Goal: Complete application form: Complete application form

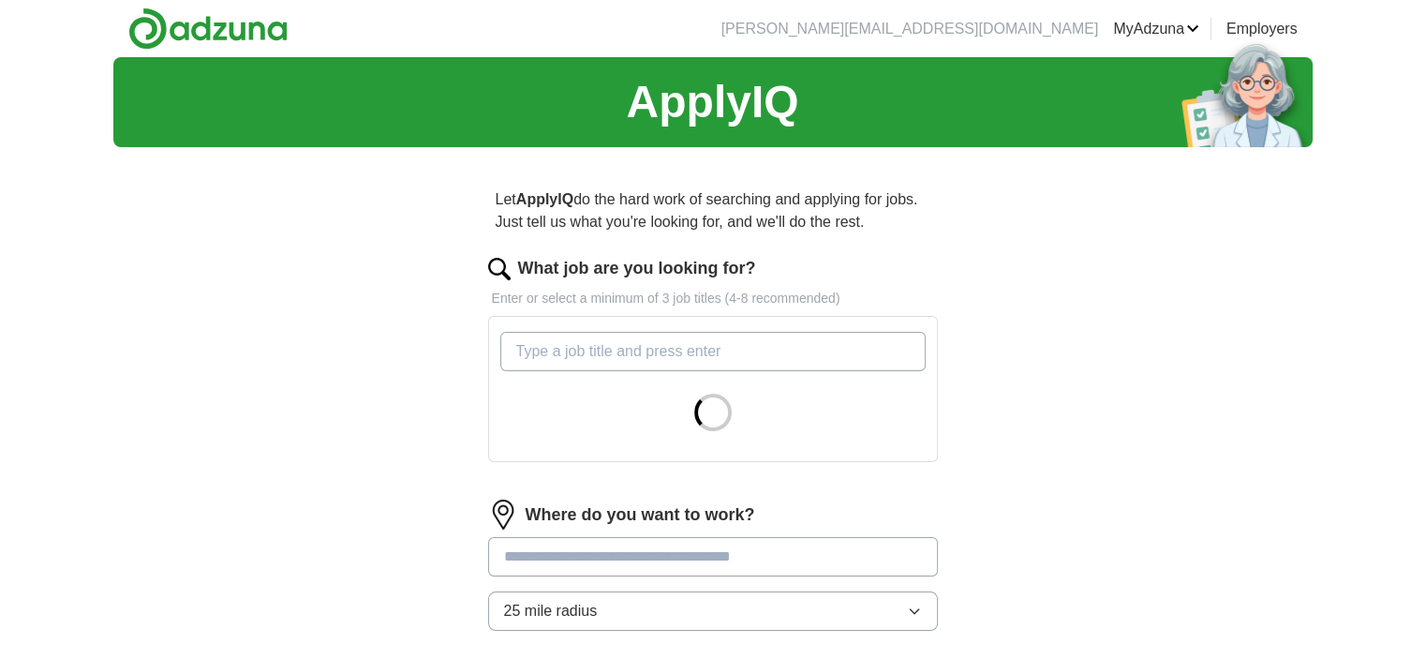
click at [812, 353] on input "What job are you looking for?" at bounding box center [712, 351] width 425 height 39
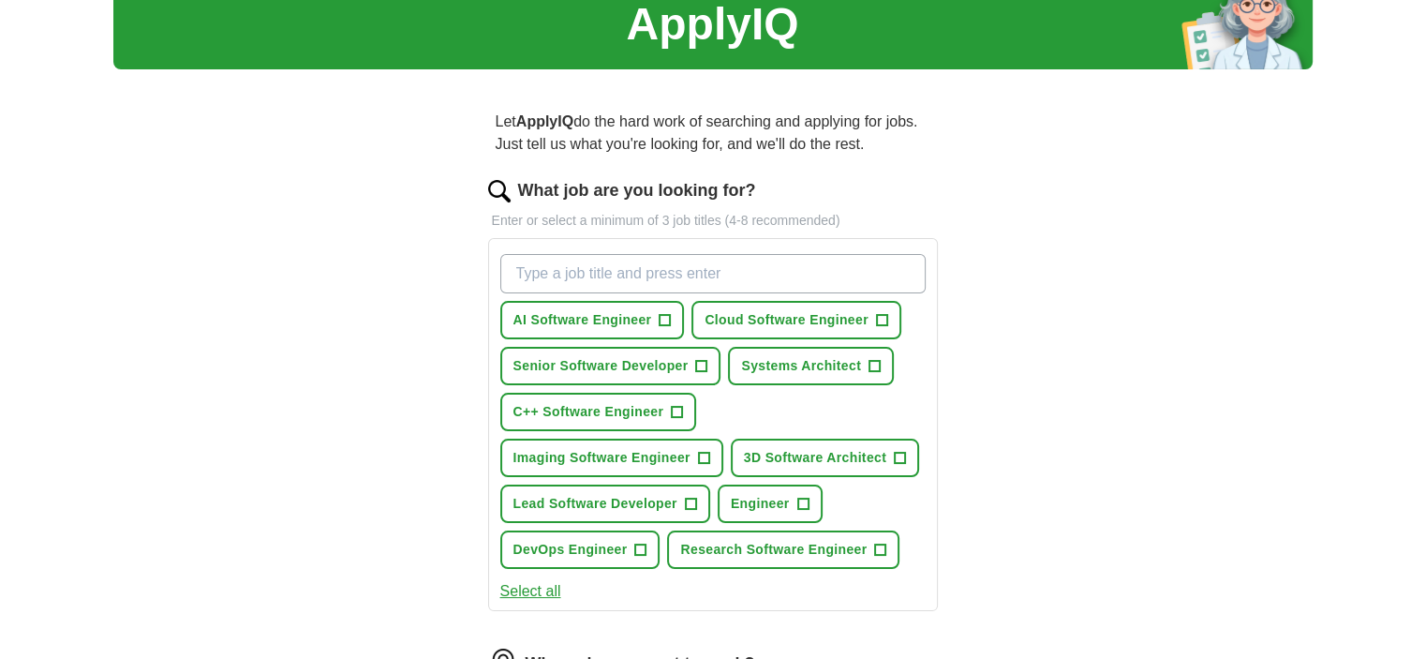
scroll to position [94, 0]
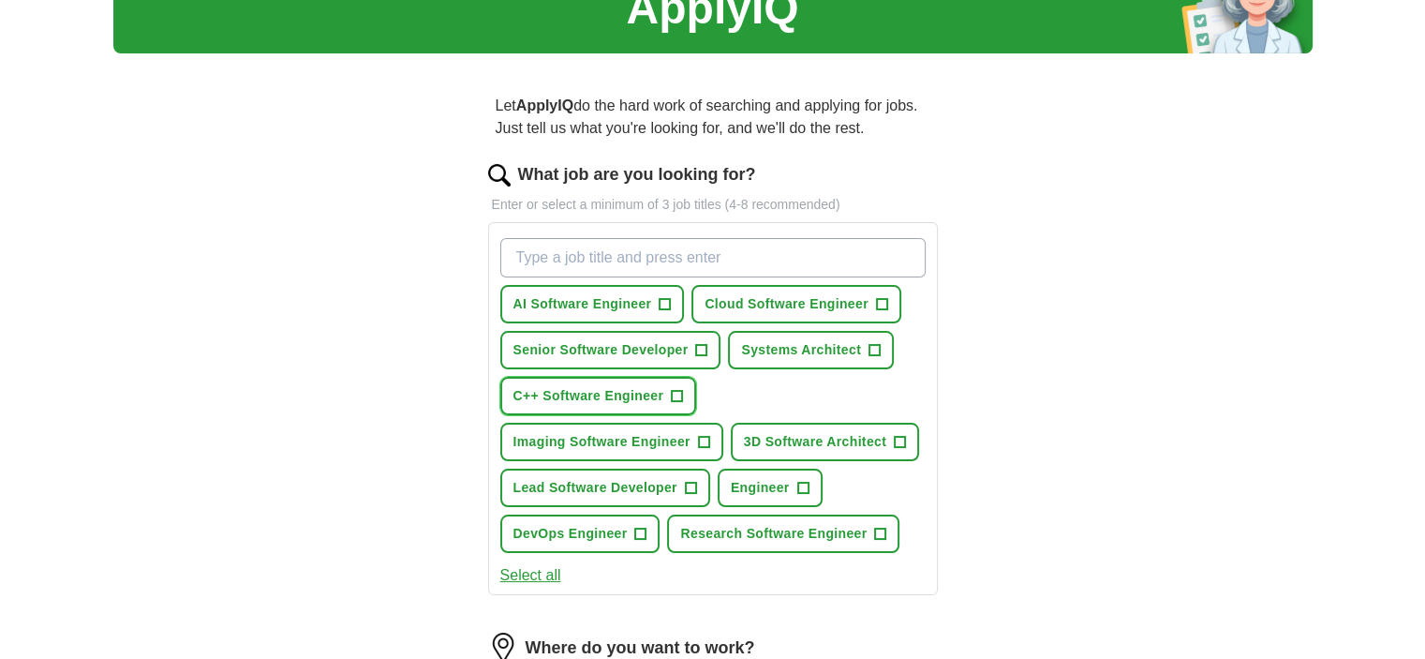
click at [662, 393] on span "C++ Software Engineer" at bounding box center [588, 396] width 151 height 20
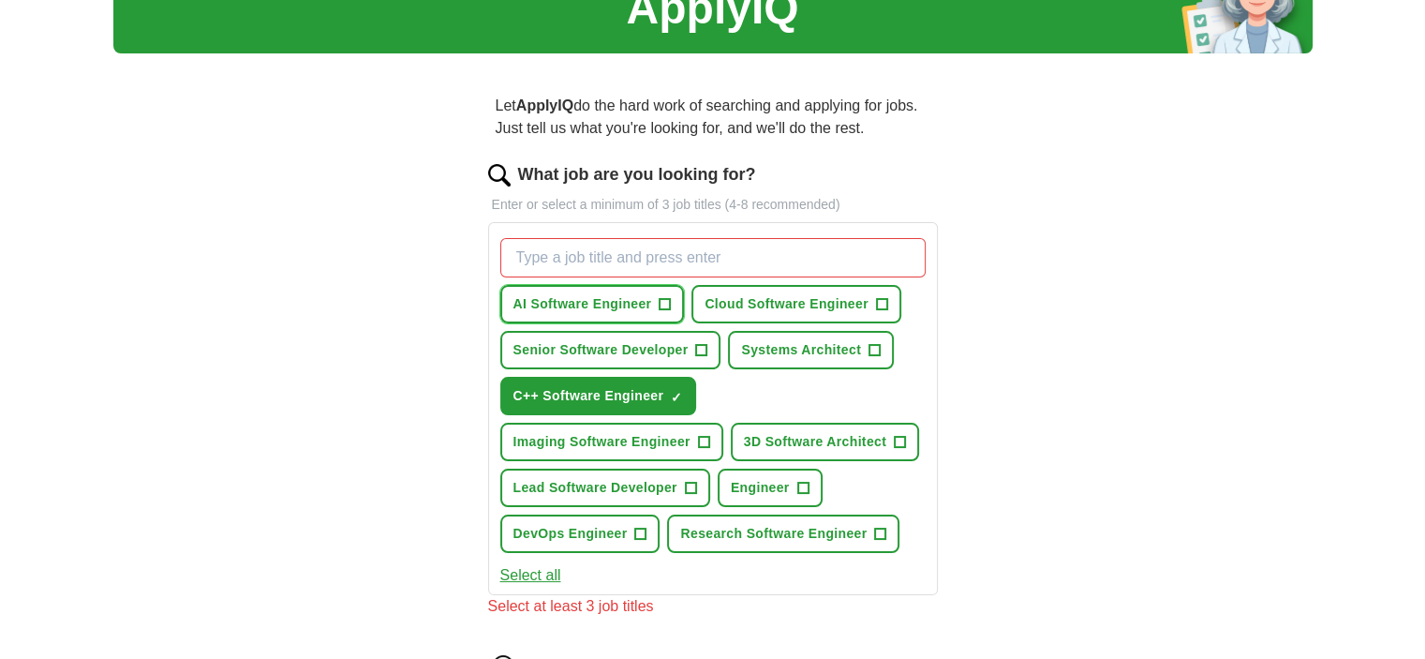
click at [663, 304] on span "+" at bounding box center [665, 304] width 11 height 15
click at [705, 440] on span "+" at bounding box center [703, 442] width 11 height 15
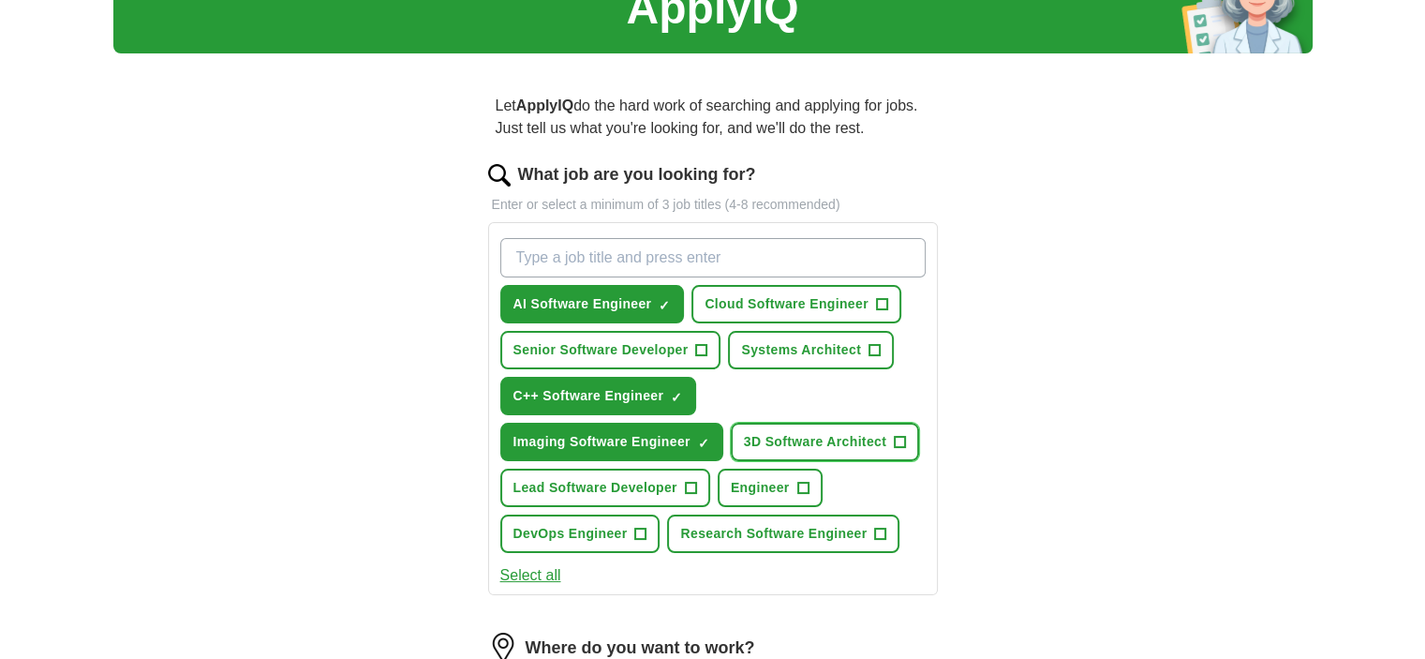
click at [890, 438] on button "3D Software Architect +" at bounding box center [825, 442] width 188 height 38
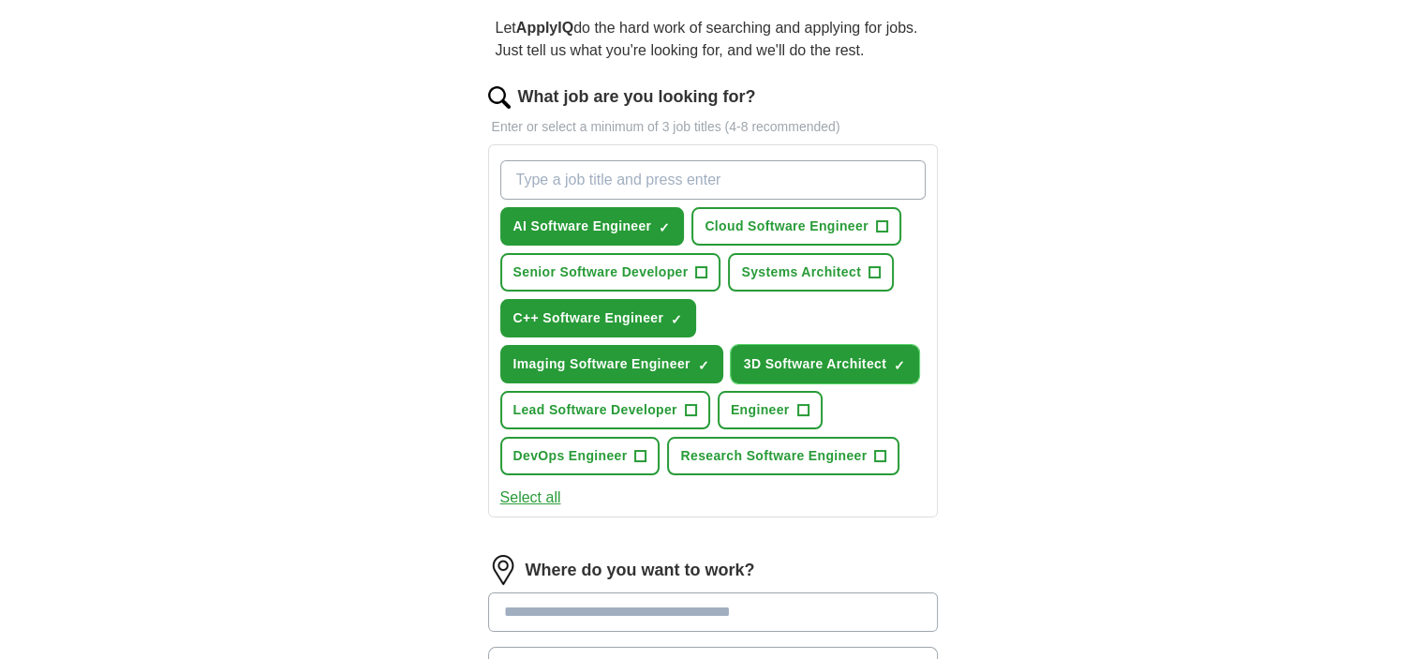
scroll to position [187, 0]
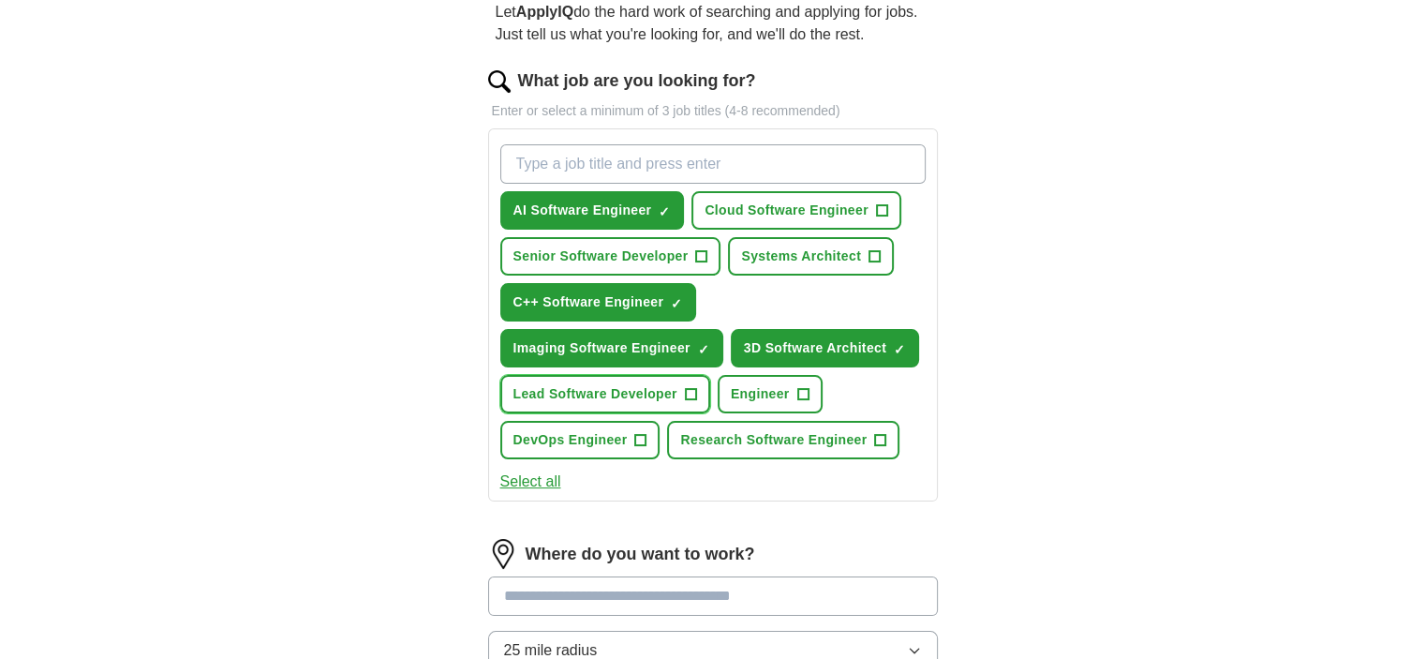
click at [691, 391] on span "+" at bounding box center [690, 394] width 11 height 15
click at [874, 437] on span "+" at bounding box center [880, 440] width 12 height 12
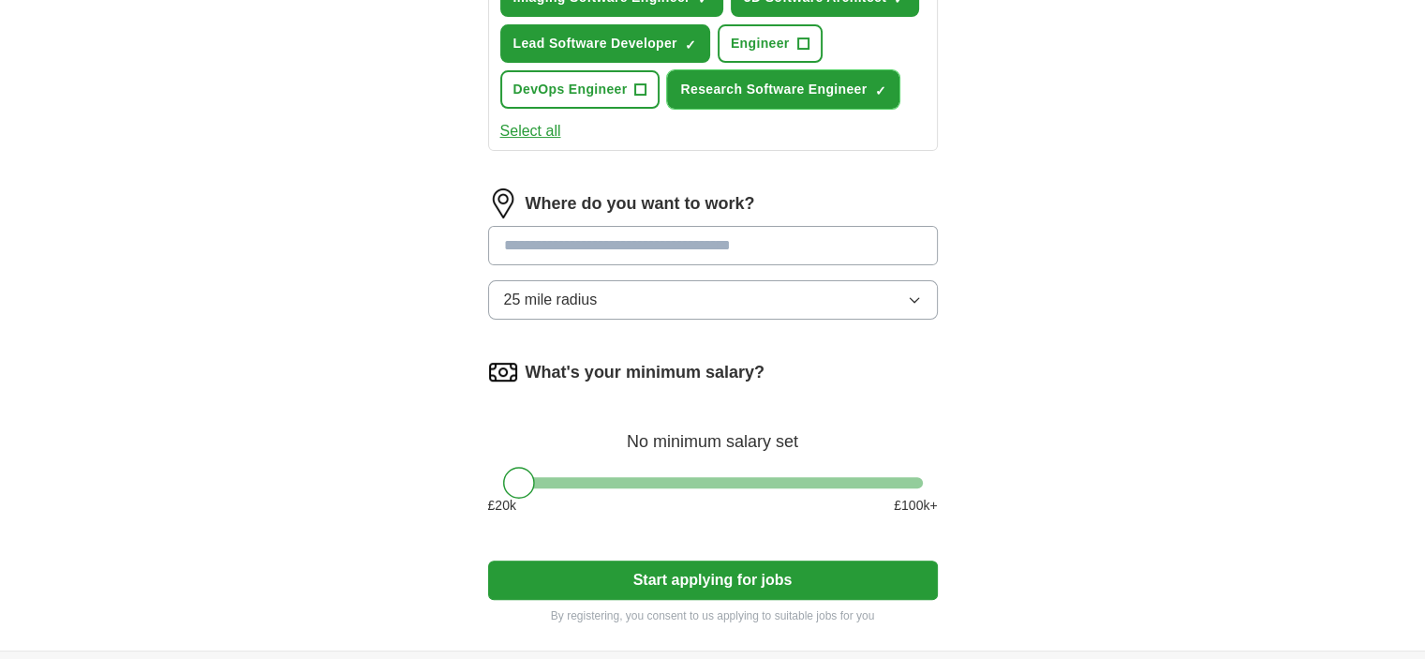
scroll to position [562, 0]
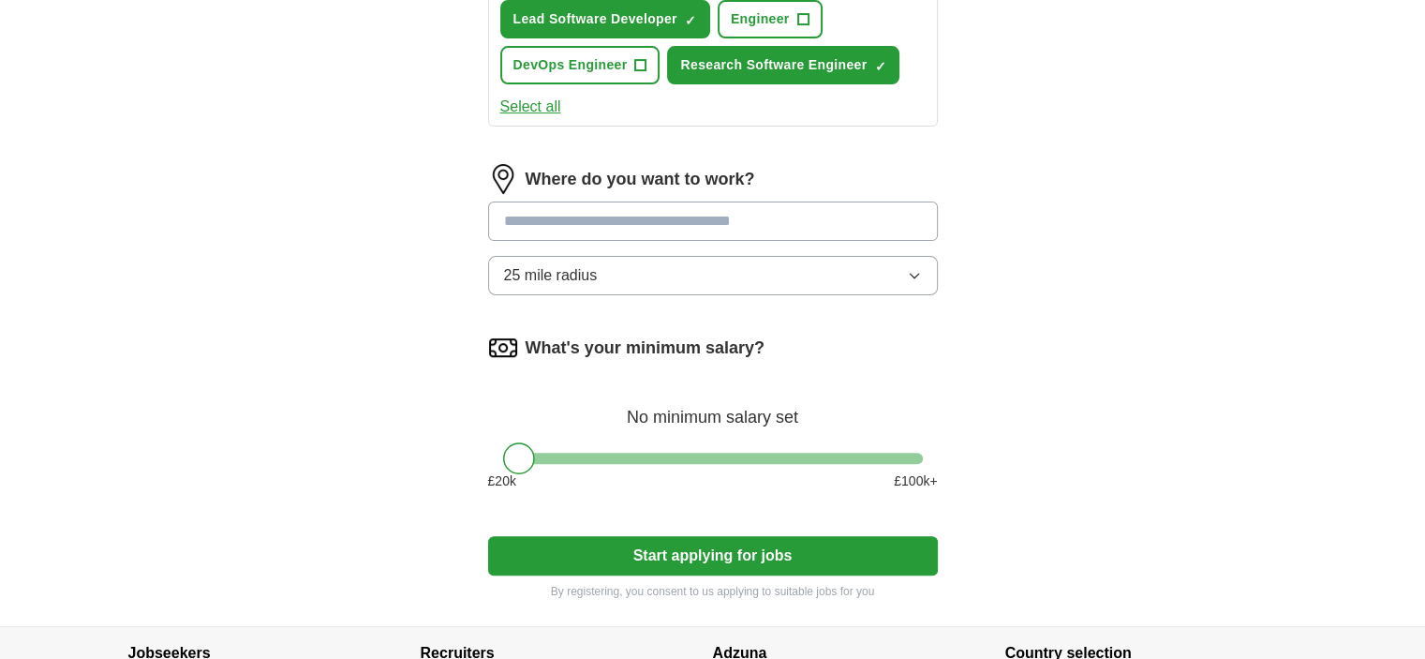
click at [620, 220] on input at bounding box center [713, 220] width 450 height 39
click at [616, 223] on input at bounding box center [713, 220] width 450 height 39
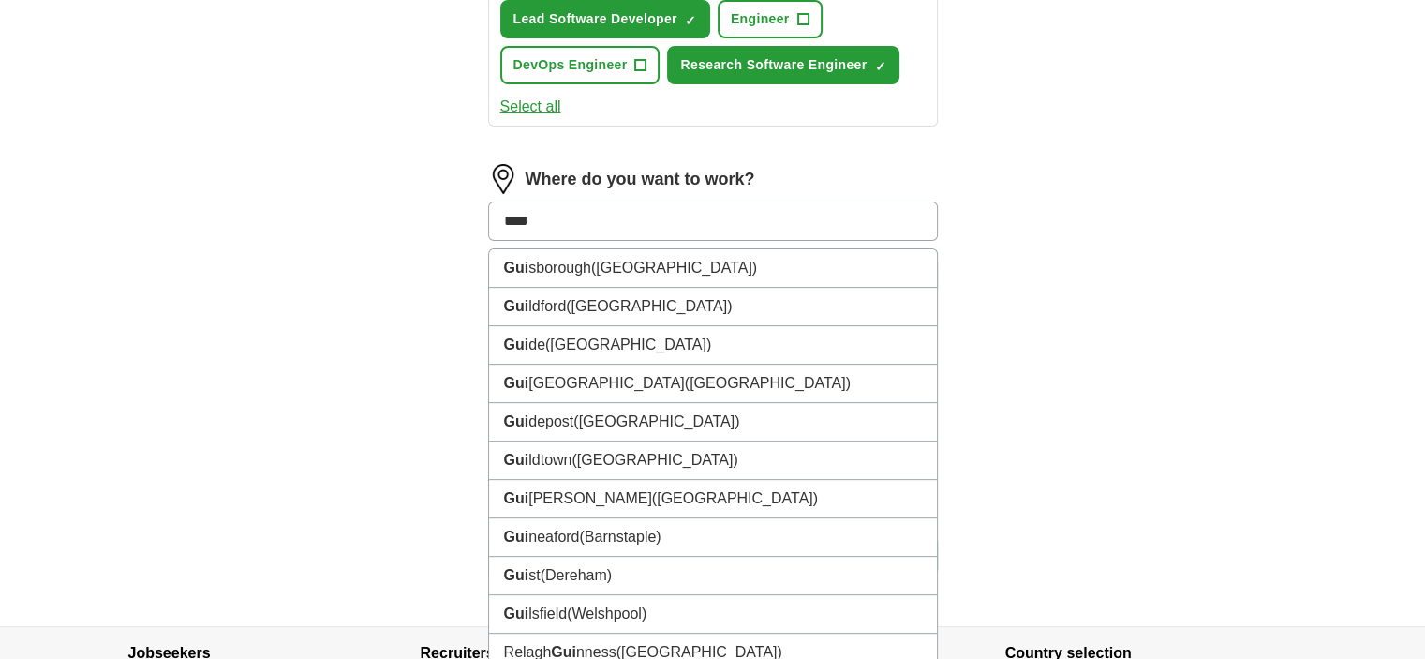
type input "*****"
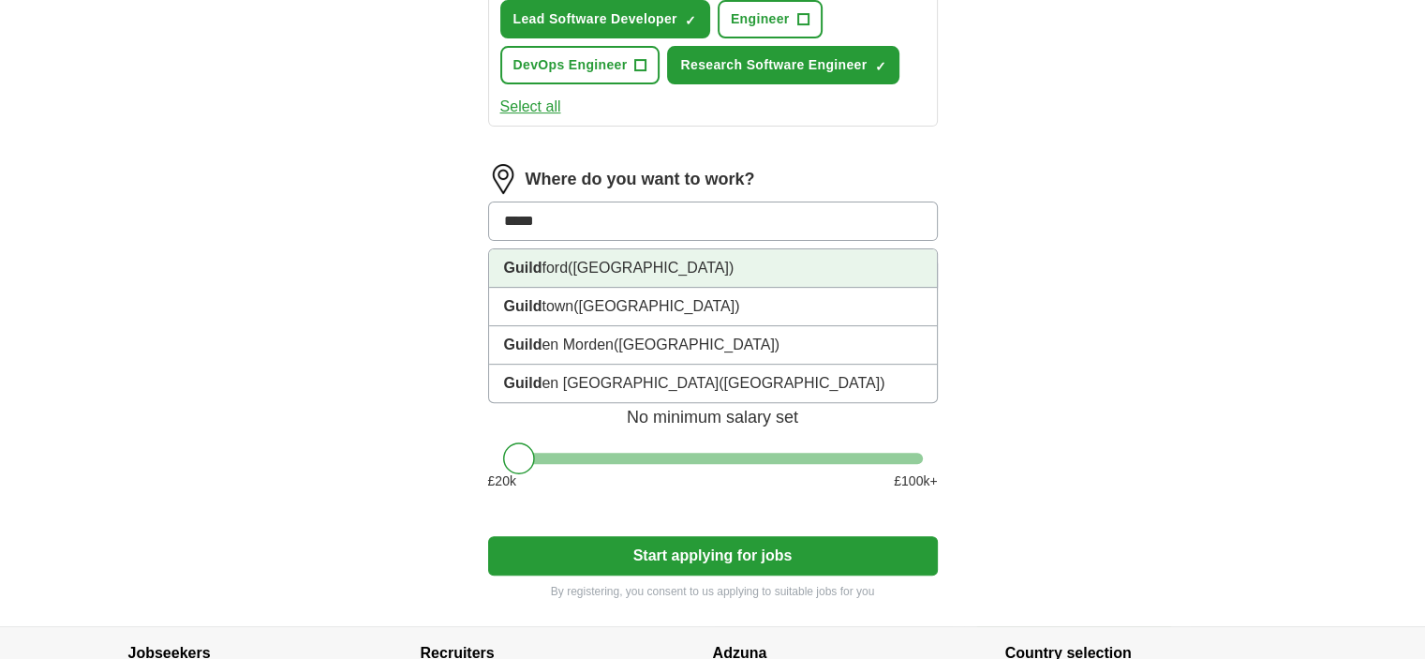
click at [616, 262] on span "([GEOGRAPHIC_DATA])" at bounding box center [651, 268] width 166 height 16
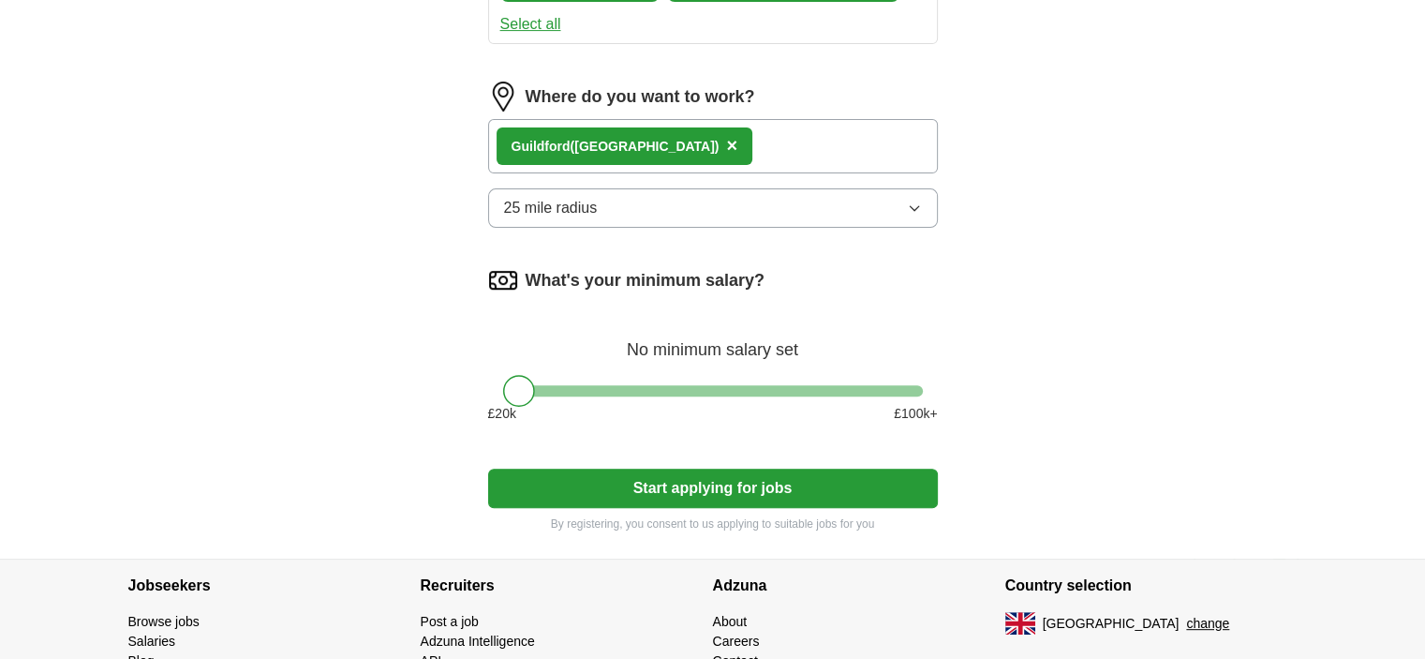
scroll to position [656, 0]
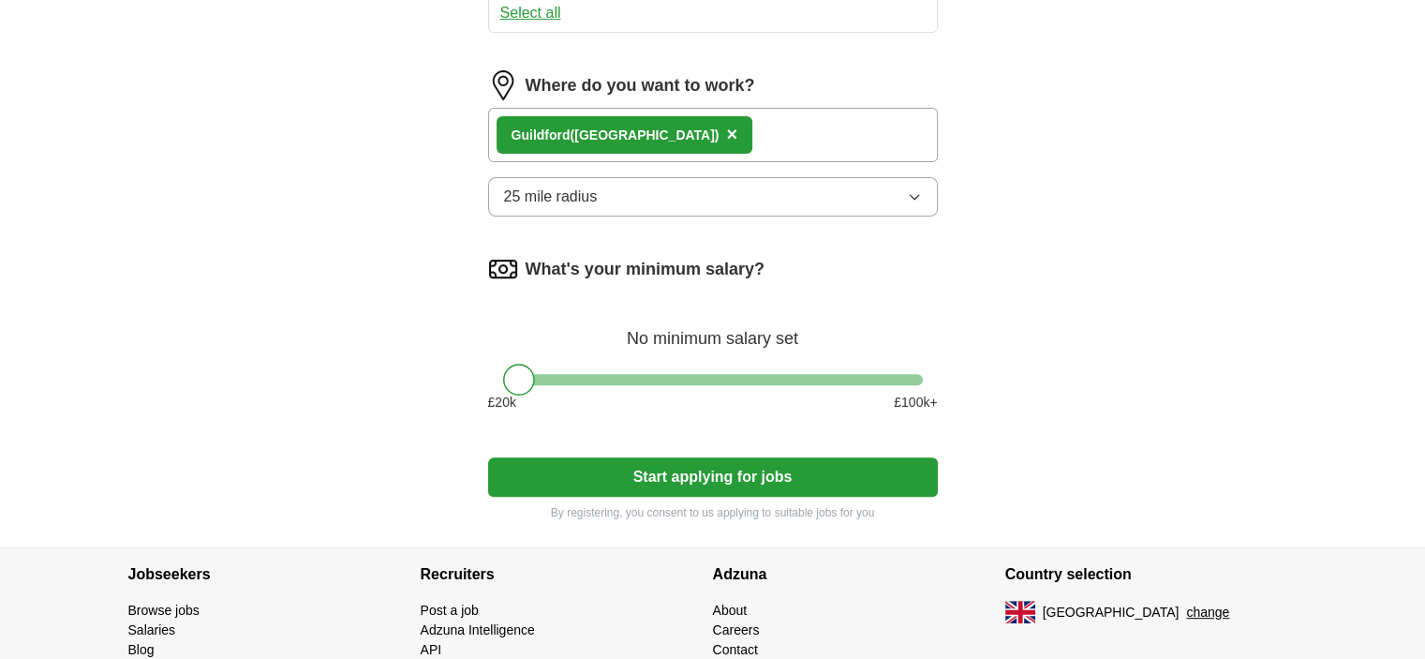
click at [913, 190] on icon "button" at bounding box center [914, 196] width 15 height 15
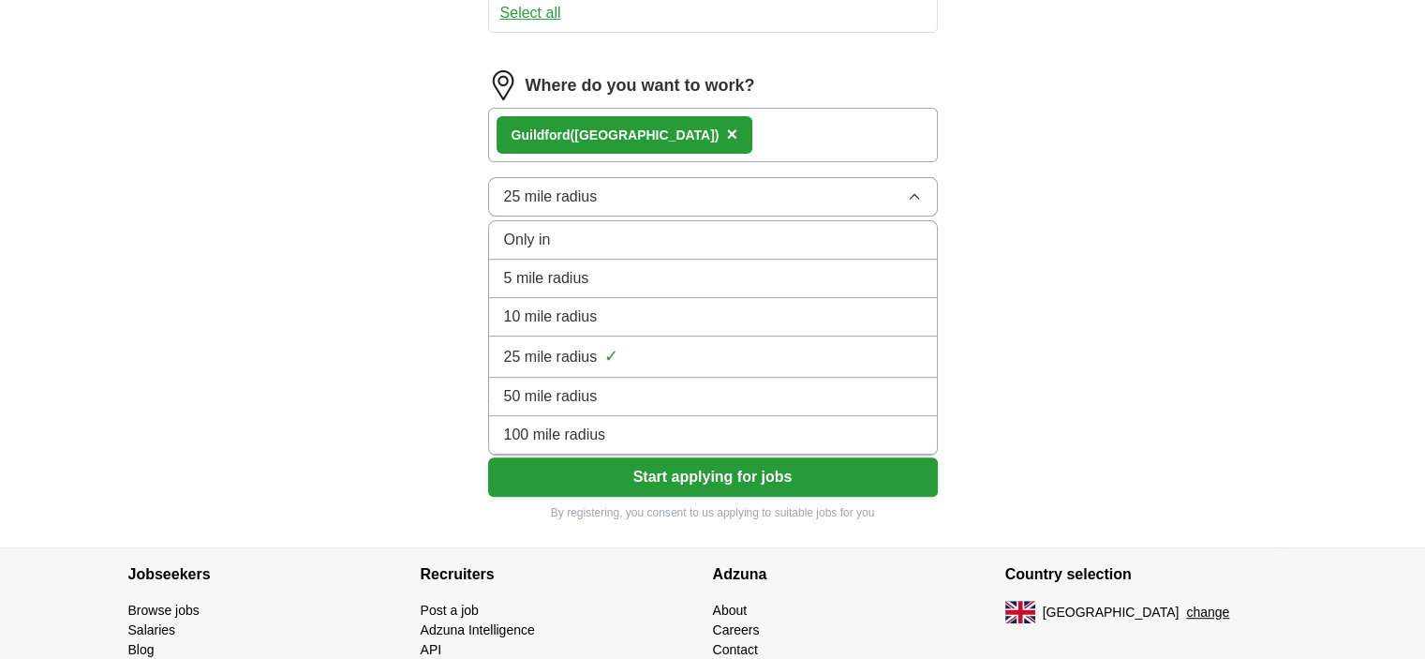
click at [913, 190] on icon "button" at bounding box center [914, 196] width 15 height 15
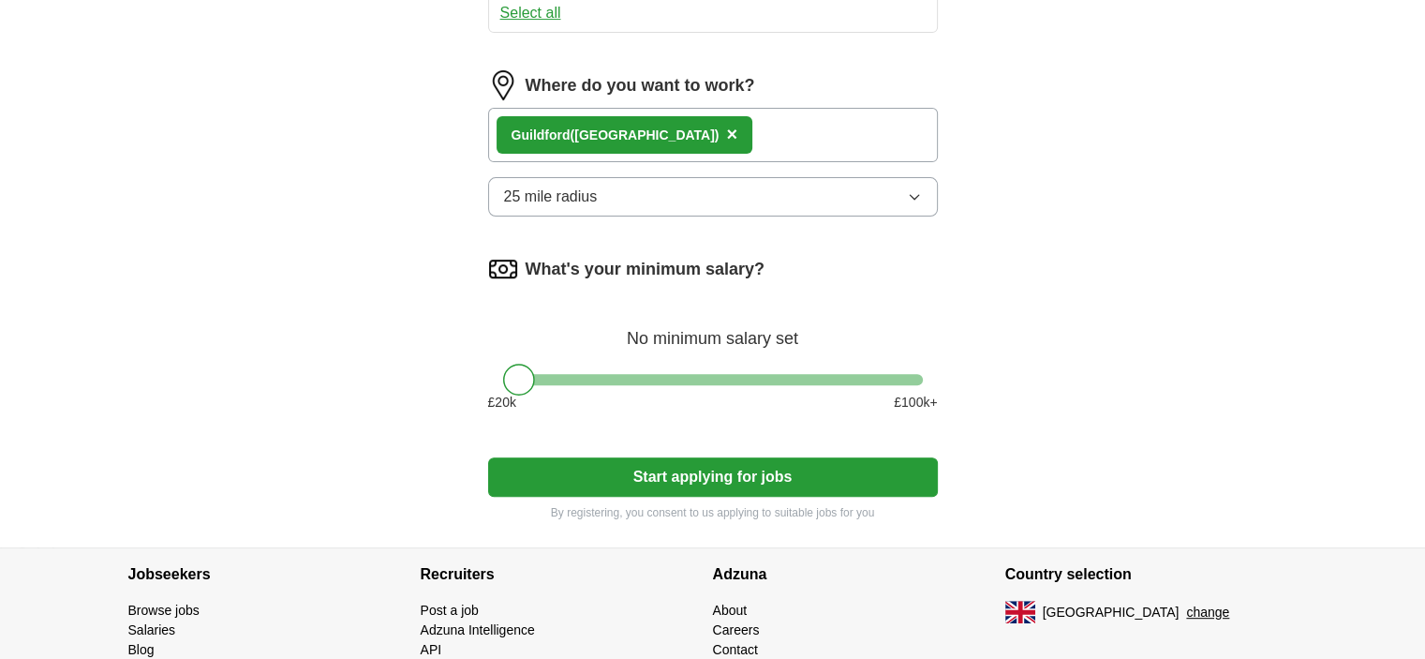
click at [787, 477] on button "Start applying for jobs" at bounding box center [713, 476] width 450 height 39
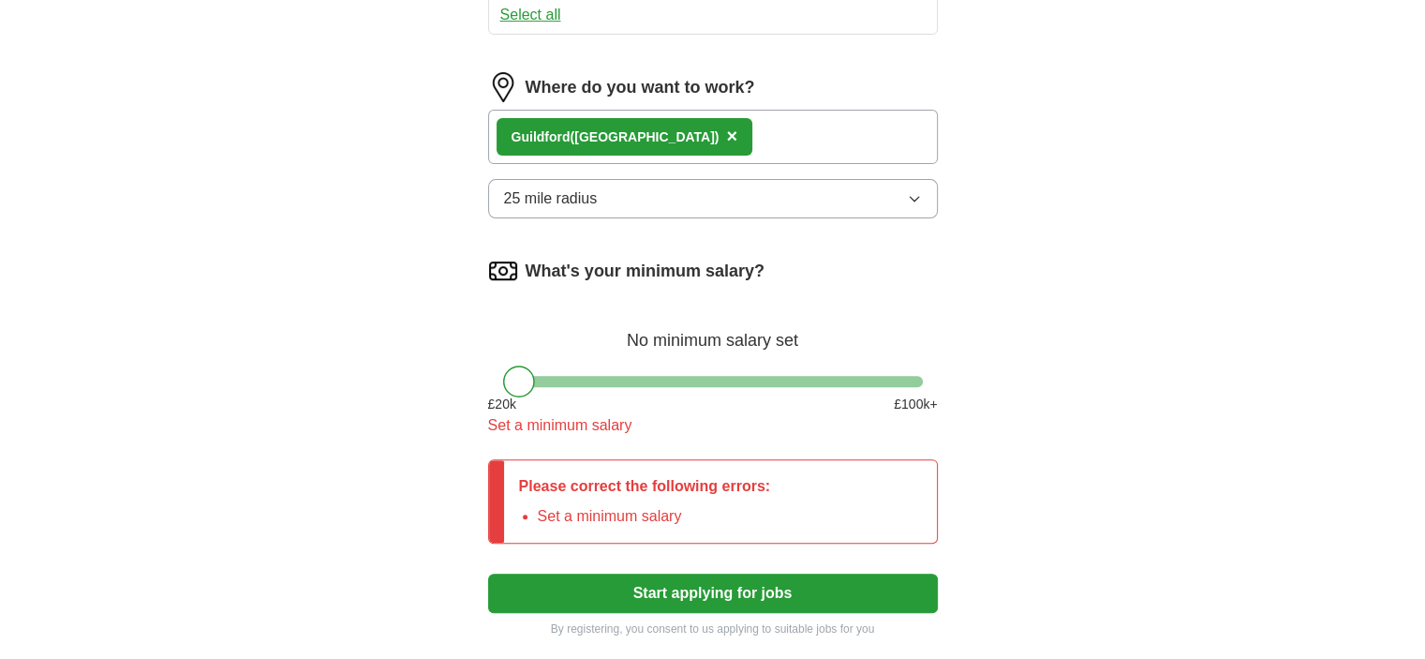
scroll to position [749, 0]
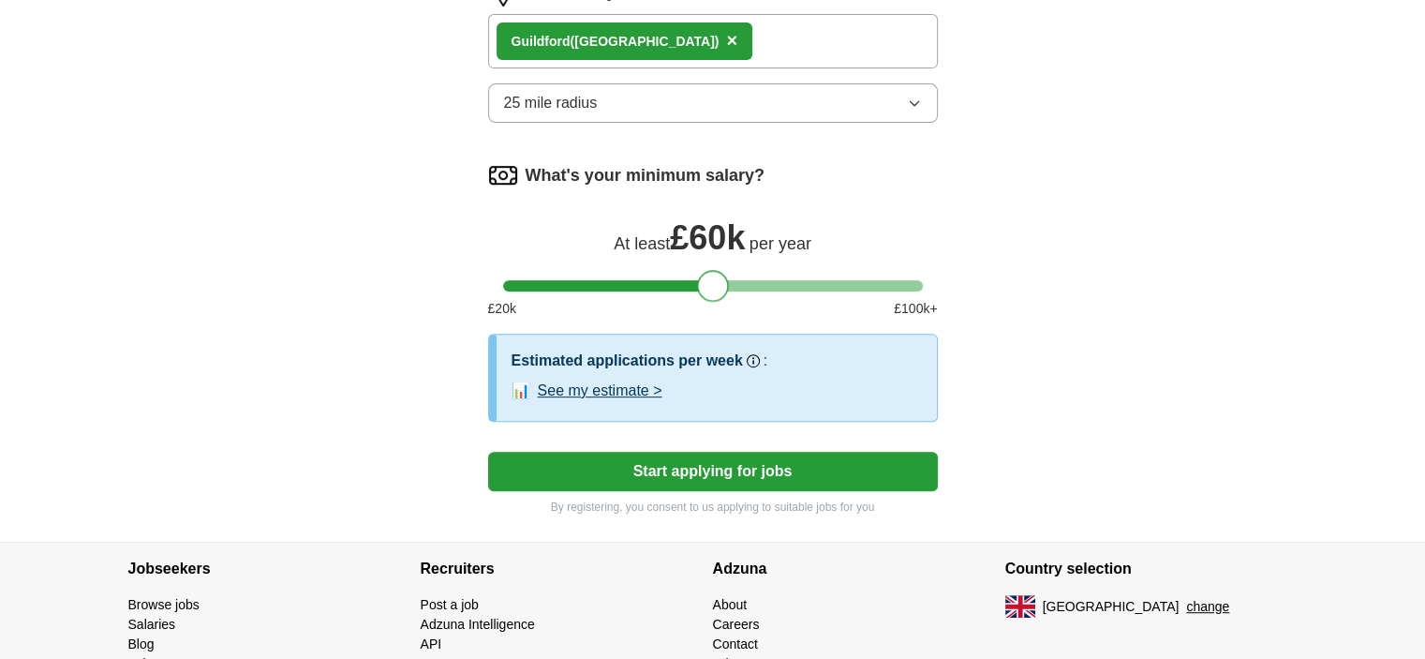
drag, startPoint x: 520, startPoint y: 284, endPoint x: 715, endPoint y: 284, distance: 194.9
click at [715, 284] on div at bounding box center [713, 286] width 32 height 32
click at [742, 472] on button "Start applying for jobs" at bounding box center [713, 471] width 450 height 39
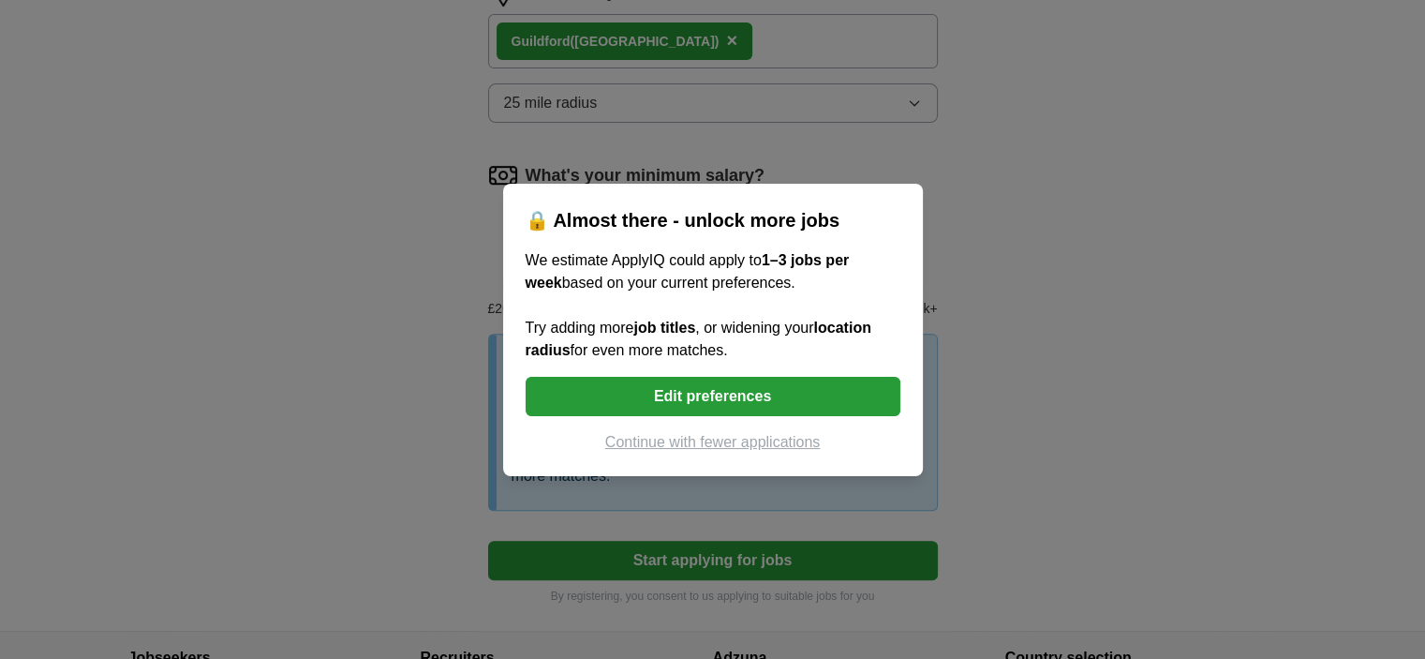
click at [742, 442] on button "Continue with fewer applications" at bounding box center [713, 442] width 375 height 22
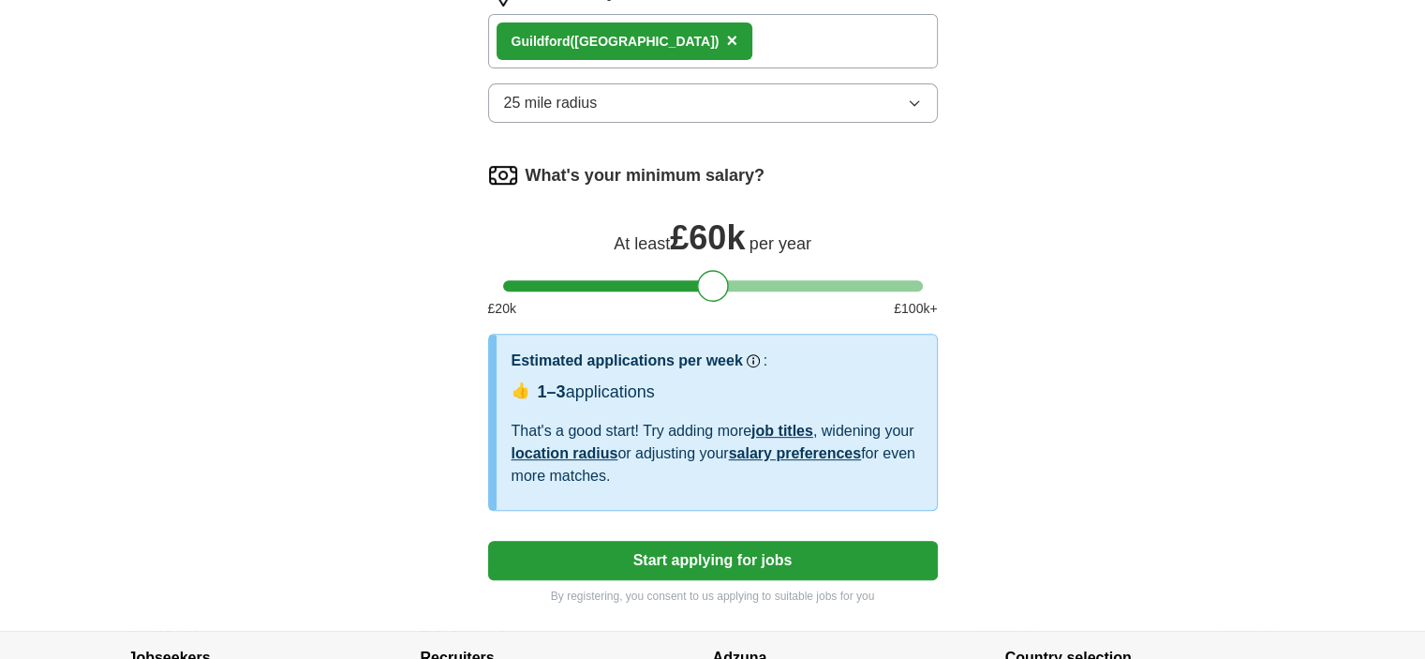
select select "**"
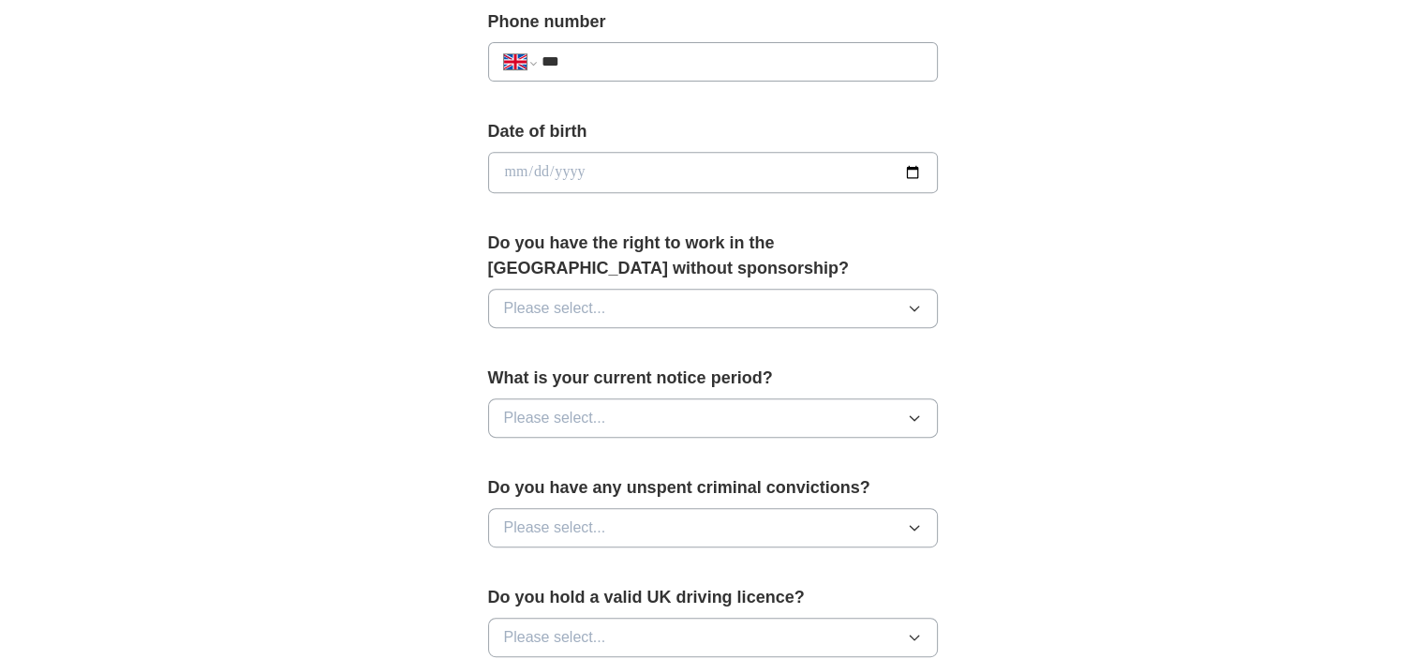
scroll to position [1031, 0]
